Goal: Feedback & Contribution: Contribute content

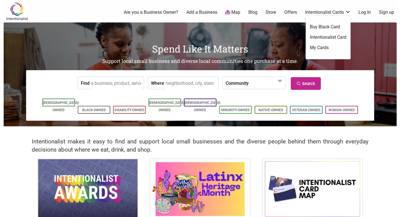
click at [349, 13] on link "Intentionalist Cards" at bounding box center [328, 12] width 46 height 6
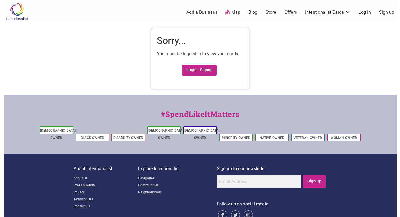
click at [215, 13] on link "Add a Business" at bounding box center [202, 12] width 31 height 6
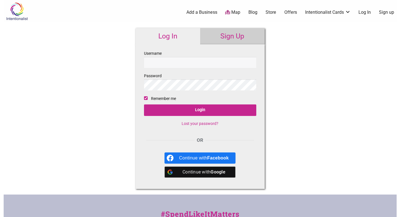
click at [227, 41] on link "Sign Up" at bounding box center [232, 36] width 65 height 16
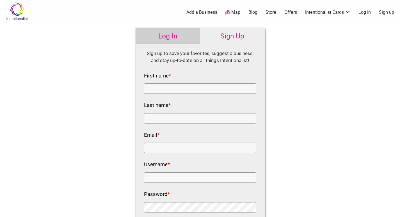
click at [187, 81] on div "First name *" at bounding box center [200, 82] width 112 height 23
click at [190, 88] on input "First name *" at bounding box center [200, 88] width 112 height 10
type input "Michigan"
type input "Flower Barn"
type input "michiganflowerbarn@gmail.com"
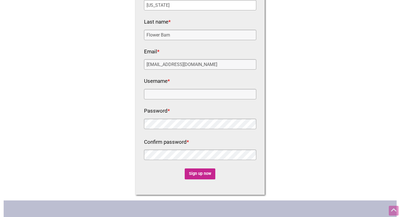
scroll to position [84, 0]
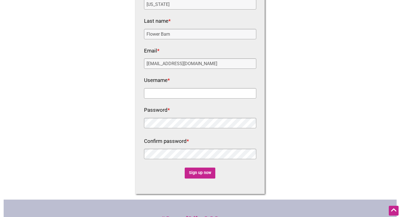
click at [180, 95] on input "Username *" at bounding box center [200, 93] width 112 height 10
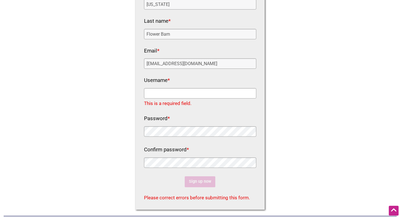
paste input "michiganflowerbarn"
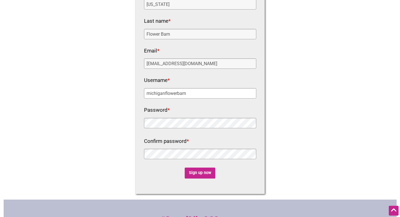
type input "michiganflowerbarn"
click at [203, 172] on input "Sign up now" at bounding box center [200, 173] width 31 height 11
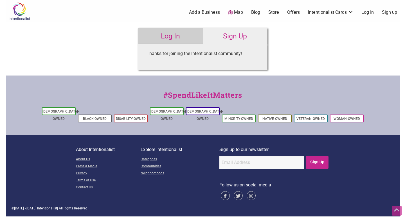
scroll to position [0, 0]
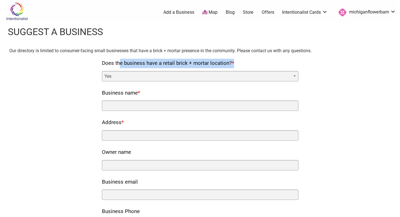
drag, startPoint x: 110, startPoint y: 63, endPoint x: 234, endPoint y: 62, distance: 124.7
copy label "Does the business have a retail brick + mortar location? *"
click at [155, 79] on select "Yes No" at bounding box center [200, 76] width 197 height 10
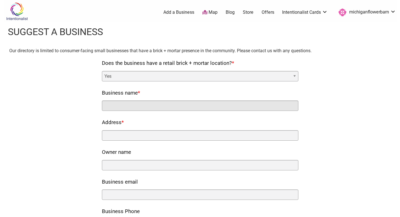
click at [142, 102] on input "Business name *" at bounding box center [200, 106] width 197 height 10
type input "Michigan Flower Barn"
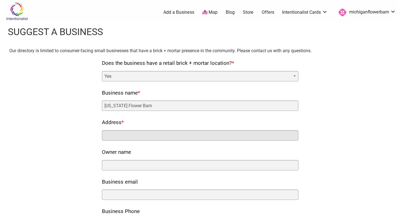
type input "5248 S Michigan 52, Owosso, MI 48867, United States, 5248 S Michigan 52, Owosso…"
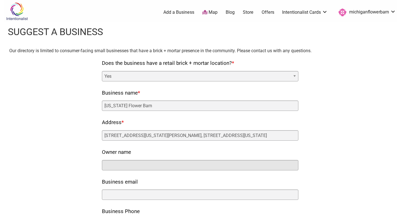
type input "Michigan Flower Barn"
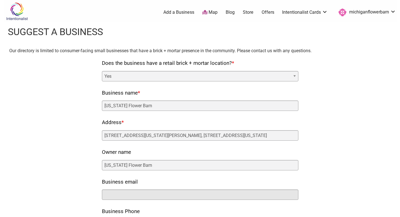
type input "michiganflowerbarn@gmail.com"
type input "19899364140"
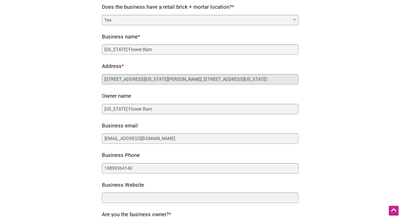
scroll to position [0, 25]
drag, startPoint x: 213, startPoint y: 81, endPoint x: 404, endPoint y: 144, distance: 201.4
click at [400, 144] on html "× Menu 0 Add a Business Map Blog Store Offers Intentionalist Cards Buy Black Ca…" at bounding box center [200, 52] width 400 height 217
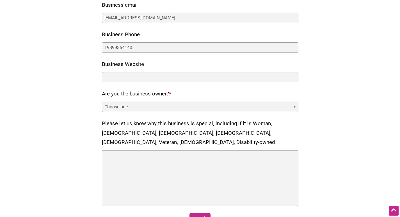
scroll to position [190, 0]
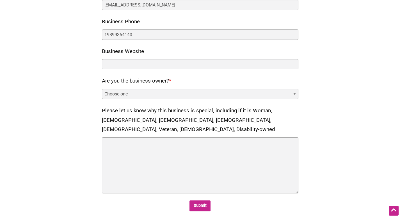
type input "5248 S Michigan 52, Owosso, MI 48867, United States"
click at [157, 98] on select "Choose one Yes No" at bounding box center [200, 94] width 197 height 10
select select "yes"
click at [102, 89] on select "Choose one Yes No" at bounding box center [200, 94] width 197 height 10
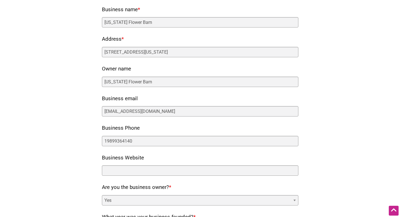
scroll to position [78, 0]
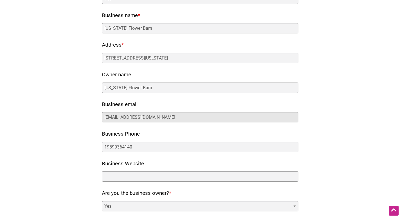
drag, startPoint x: 189, startPoint y: 121, endPoint x: 0, endPoint y: 116, distance: 189.4
click at [0, 116] on body "× Menu 0 Add a Business Map Blog Store Offers Intentionalist Cards Buy Black Ca…" at bounding box center [200, 30] width 400 height 217
paste input "hello@michiganflowerbarn"
type input "hello@michiganflowerbarn.com"
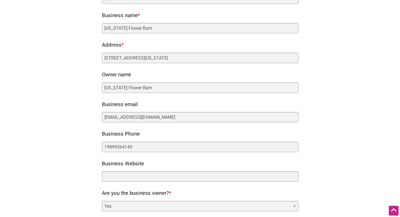
click at [75, 103] on div "Our directory is limited to consumer-facing small businesses that have a brick …" at bounding box center [200, 214] width 382 height 489
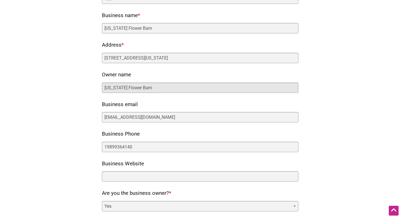
drag, startPoint x: 174, startPoint y: 89, endPoint x: 0, endPoint y: 85, distance: 173.9
click at [0, 85] on body "× Menu 0 Add a Business Map Blog Store Offers Intentionalist Cards Buy Black Ca…" at bounding box center [200, 30] width 400 height 217
paste input "michiganflowerb"
type input "michiganflowerbarn"
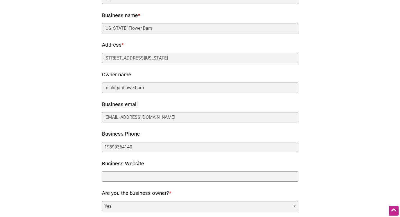
click at [41, 89] on div "Our directory is limited to consumer-facing small businesses that have a brick …" at bounding box center [200, 214] width 382 height 489
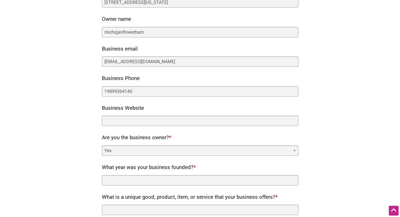
scroll to position [134, 0]
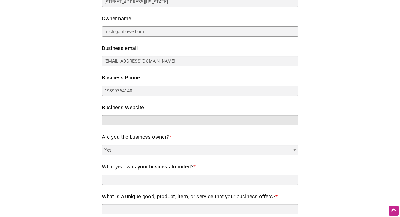
click at [123, 122] on input "Business Website" at bounding box center [200, 120] width 197 height 10
paste input "https://michiganflowerbarn.com/"
type input "https://michiganflowerbarn.com/"
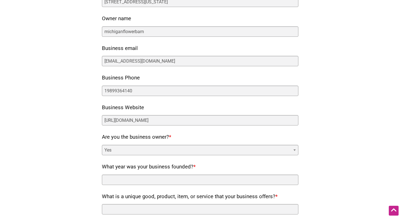
click at [80, 144] on div "Our directory is limited to consumer-facing small businesses that have a brick …" at bounding box center [200, 157] width 382 height 489
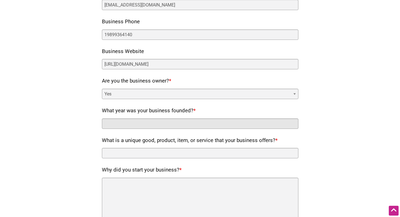
click at [139, 122] on input "What year was your business founded? *" at bounding box center [200, 124] width 197 height 10
type input "2020"
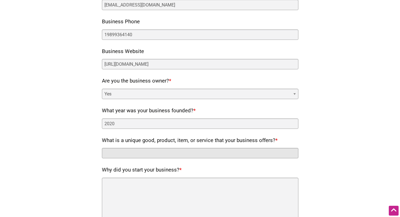
click at [180, 150] on input "What is a unique good, product, item, or service that your business offers? *" at bounding box center [200, 153] width 197 height 10
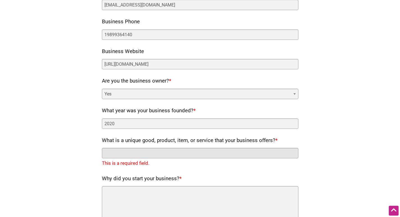
paste input "Shop Wholesale Flowers"
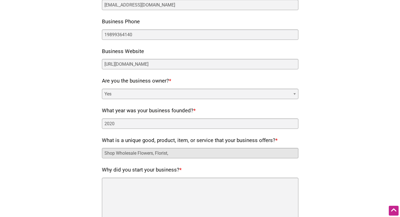
paste input "Buy wholesale flowers"
paste input "Local flower arrangements Michigan"
type input "Shop Wholesale Flowers, Florist, Buy wholesale flowers, Local flower arrangemen…"
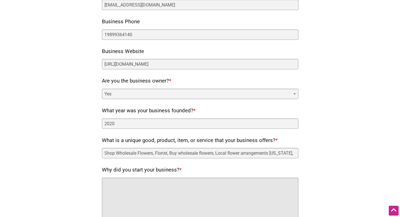
click at [211, 212] on textarea "Why did you start your business? *" at bounding box center [200, 206] width 197 height 56
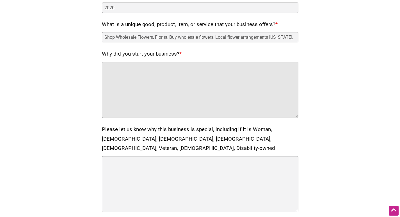
scroll to position [302, 0]
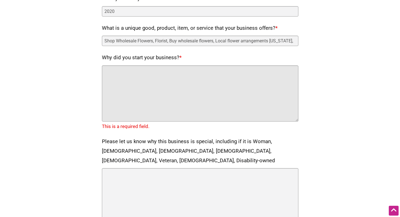
paste textarea "Michigan Flower Barn is your go-to destination for fresh, locally grown flowers…"
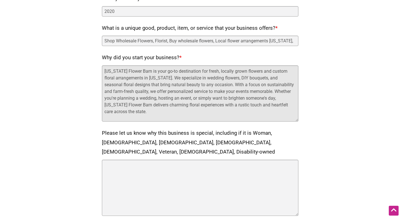
type textarea "Michigan Flower Barn is your go-to destination for fresh, locally grown flowers…"
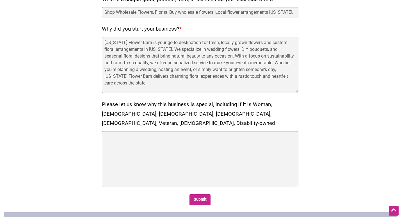
scroll to position [387, 0]
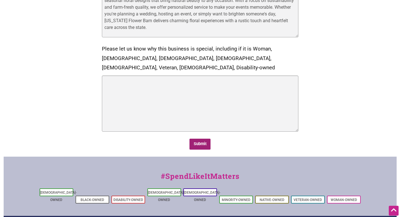
click at [203, 139] on input "Submit" at bounding box center [200, 144] width 21 height 11
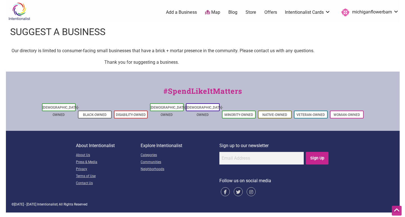
scroll to position [0, 0]
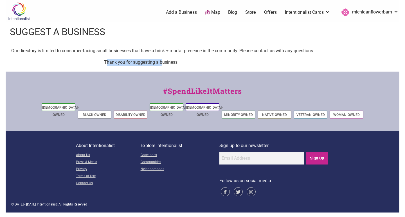
drag, startPoint x: 106, startPoint y: 66, endPoint x: 162, endPoint y: 62, distance: 56.0
click at [162, 62] on p "Thank you for suggesting a business." at bounding box center [202, 62] width 197 height 7
click at [215, 64] on p "Thank you for suggesting a business." at bounding box center [202, 62] width 197 height 7
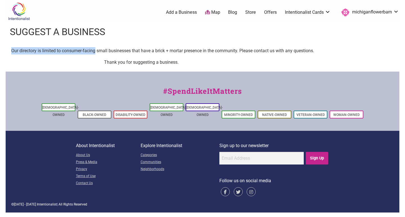
drag, startPoint x: 7, startPoint y: 49, endPoint x: 95, endPoint y: 47, distance: 87.7
click at [95, 47] on div "Our directory is limited to consumer-facing small businesses that have a brick …" at bounding box center [202, 56] width 393 height 19
click at [166, 60] on p "Thank you for suggesting a business." at bounding box center [202, 62] width 197 height 7
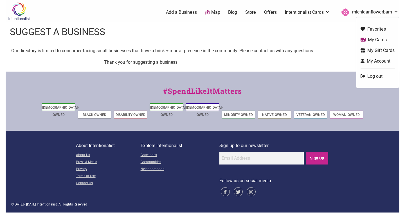
click at [357, 15] on link "michiganflowerbarn" at bounding box center [368, 12] width 60 height 10
